Goal: Task Accomplishment & Management: Use online tool/utility

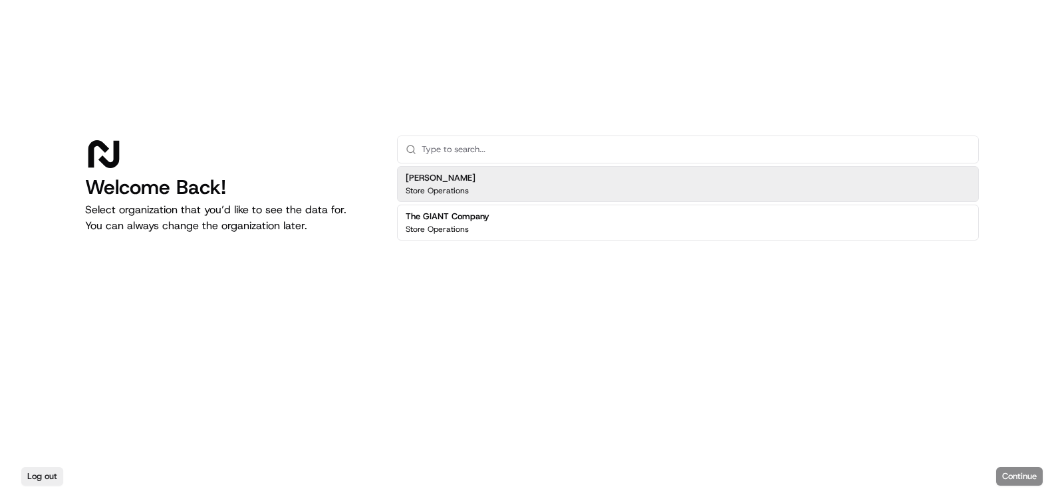
click at [514, 196] on div "[PERSON_NAME] Store Operations" at bounding box center [688, 184] width 582 height 36
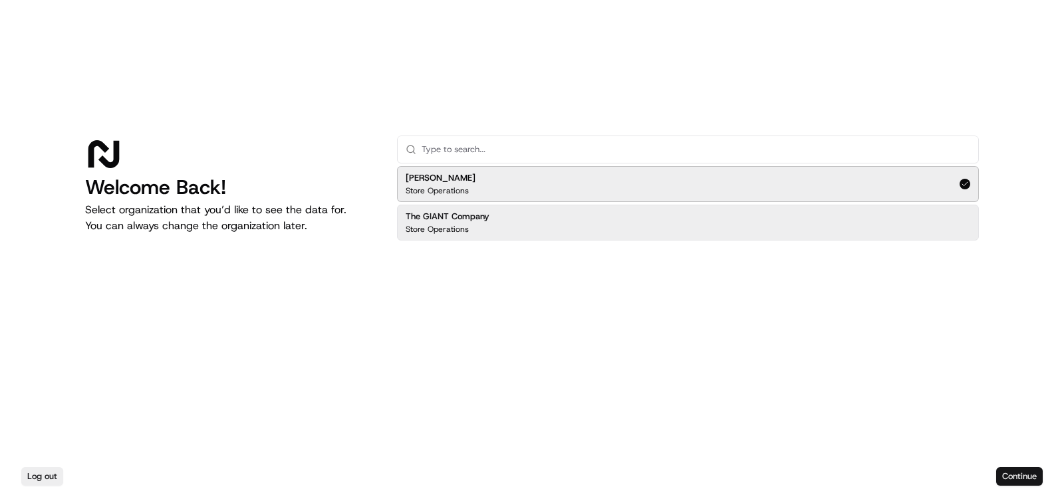
click at [1021, 475] on button "Continue" at bounding box center [1019, 477] width 47 height 19
